Goal: Navigation & Orientation: Go to known website

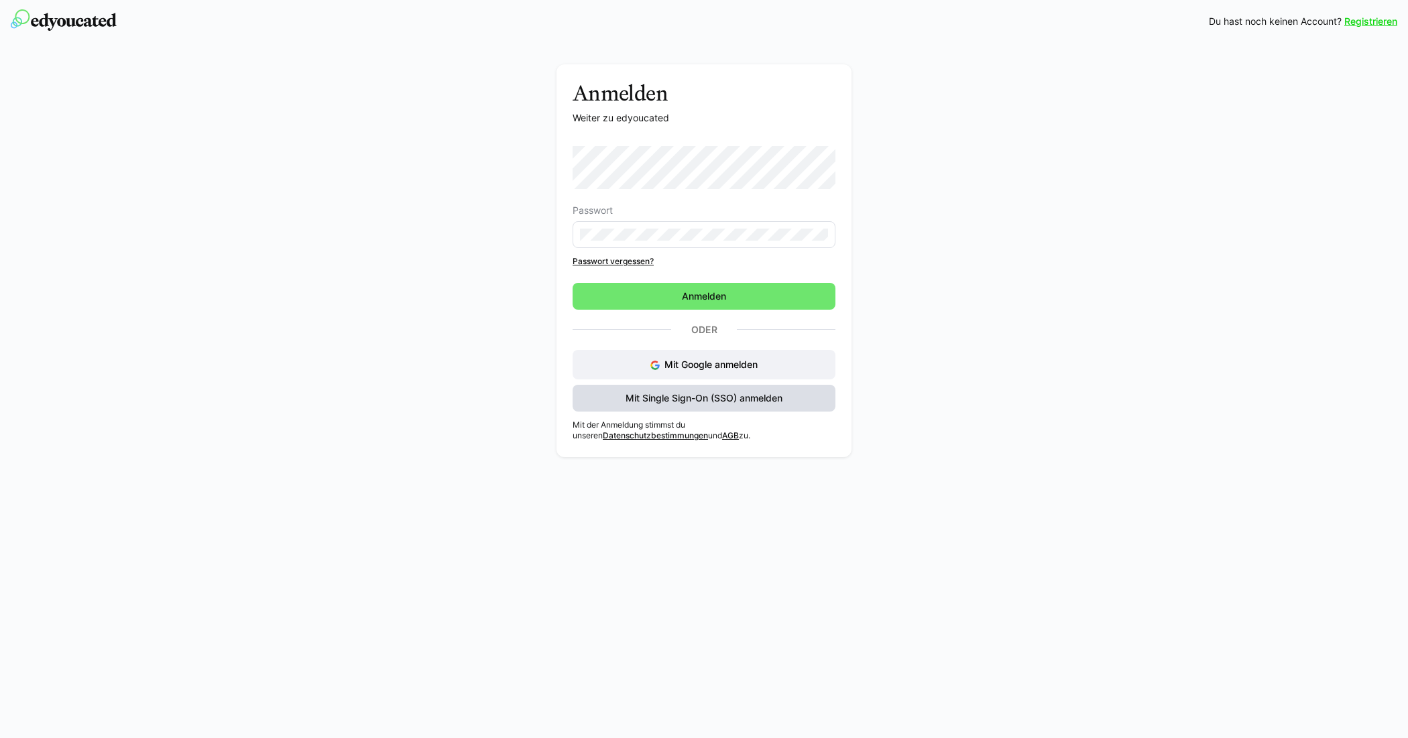
click at [701, 397] on span "Mit Single Sign-On (SSO) anmelden" at bounding box center [703, 397] width 161 height 13
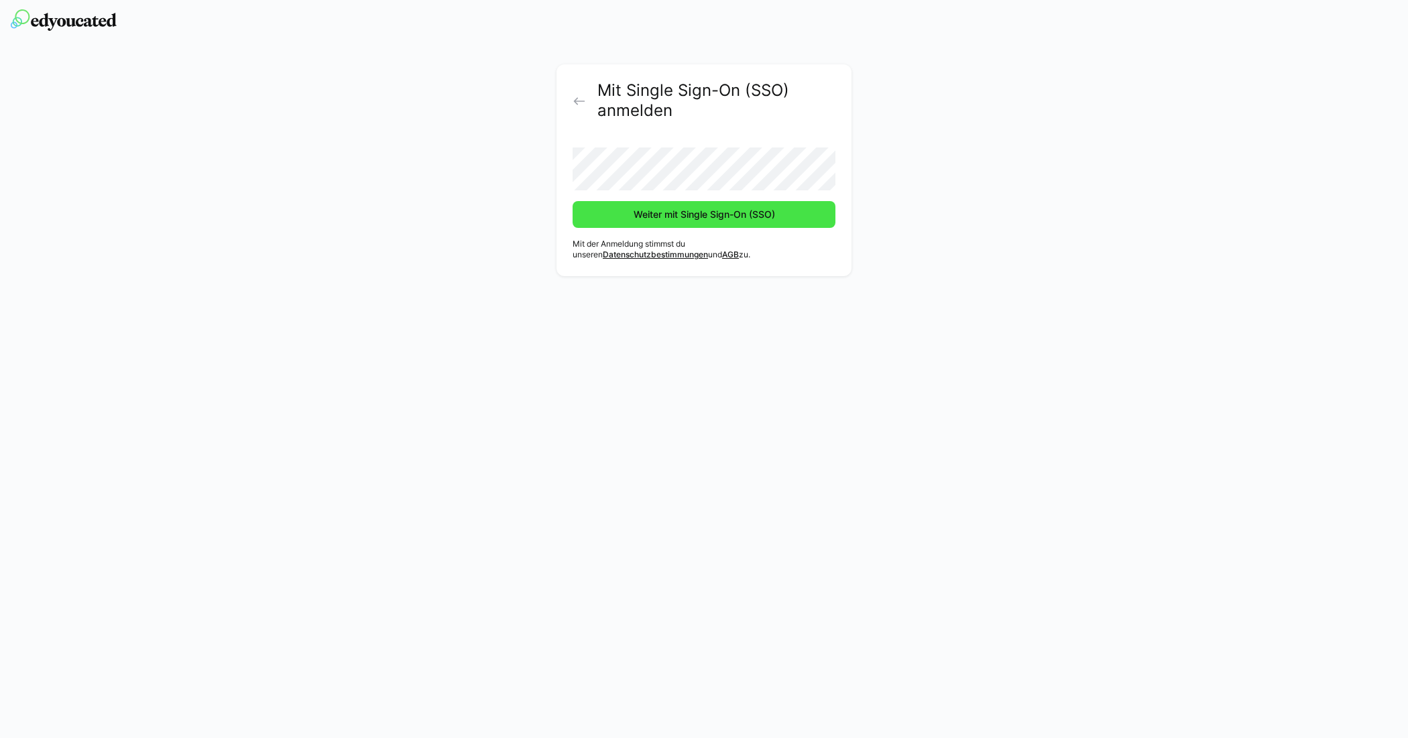
click at [572, 201] on button "Weiter mit Single Sign-On (SSO)" at bounding box center [703, 214] width 263 height 27
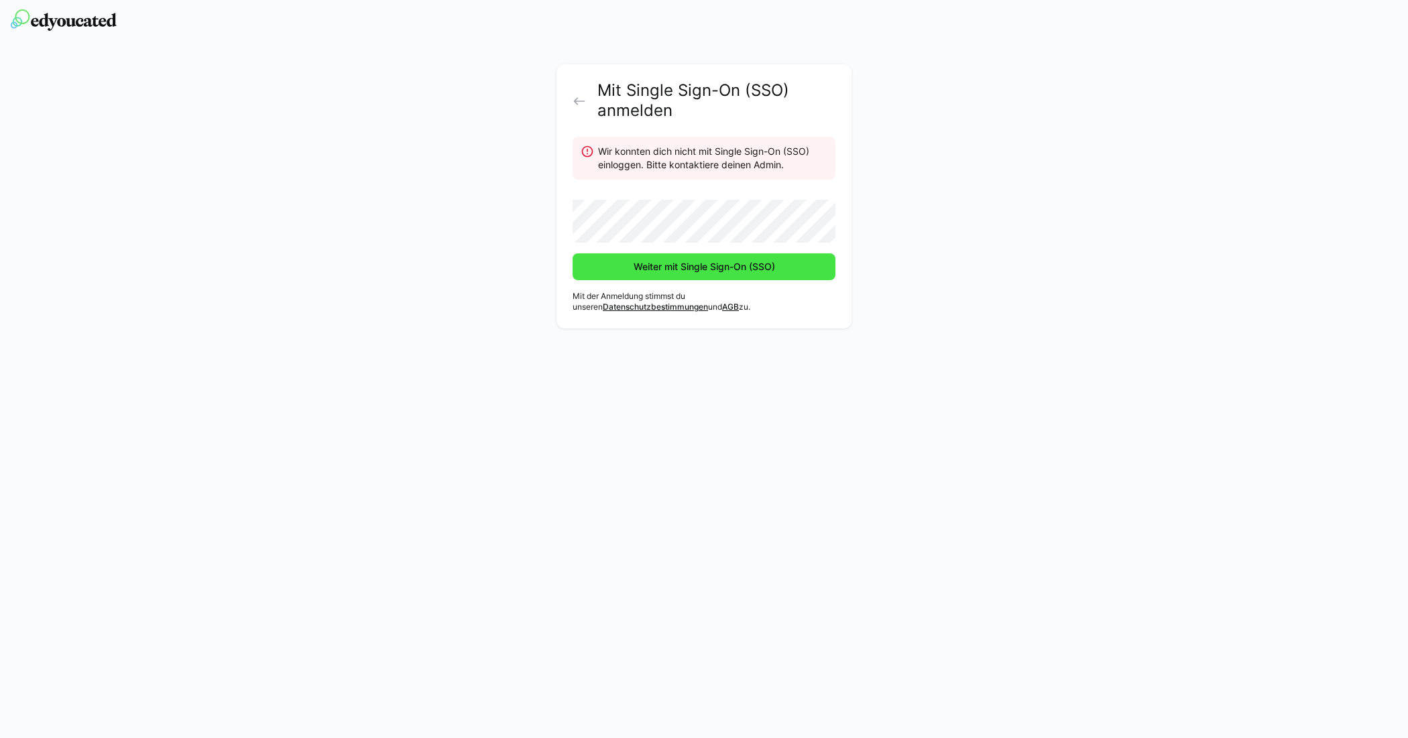
click at [641, 269] on span "Weiter mit Single Sign-On (SSO)" at bounding box center [703, 266] width 145 height 13
